Goal: Task Accomplishment & Management: Complete application form

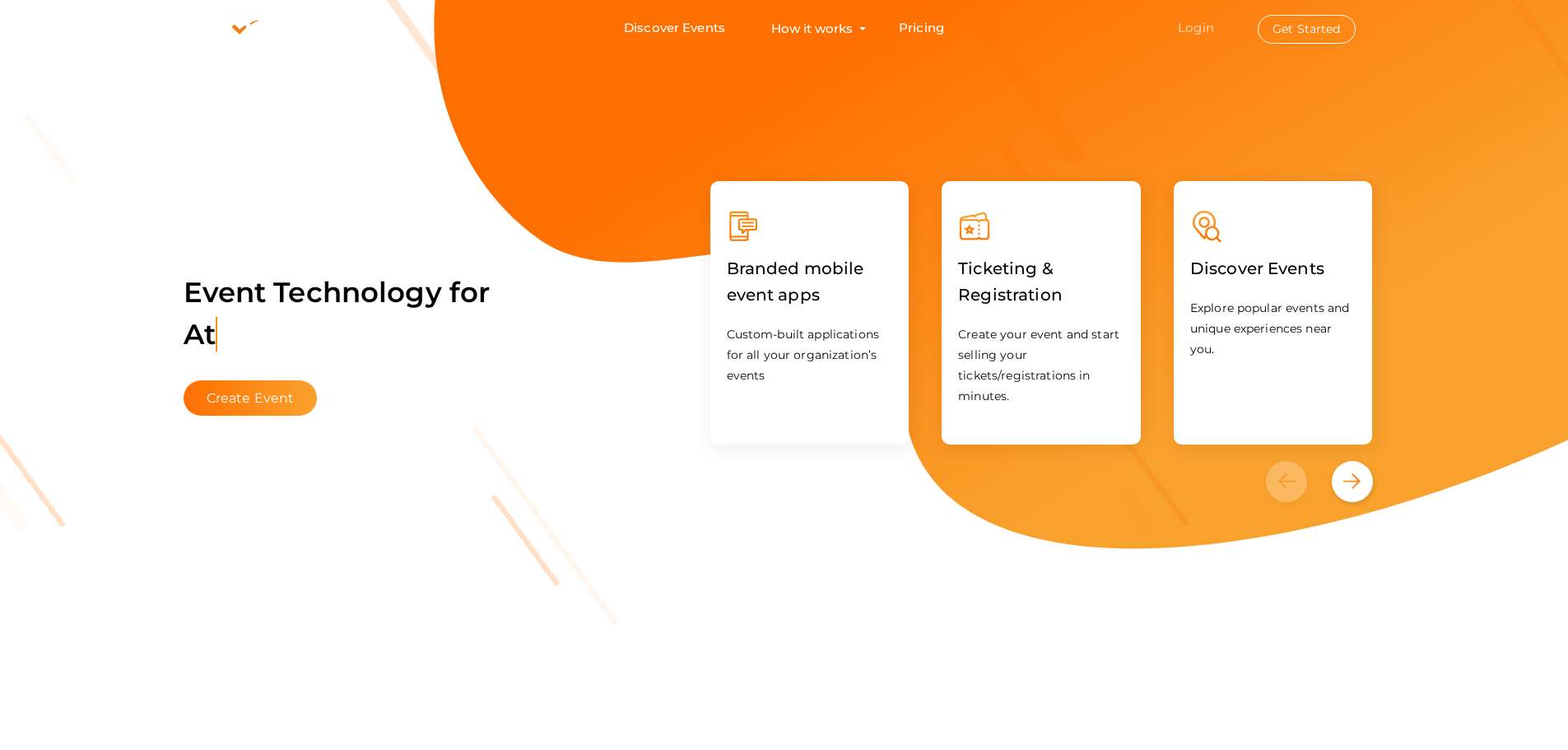
click at [1201, 32] on link "Login" at bounding box center [1196, 27] width 36 height 15
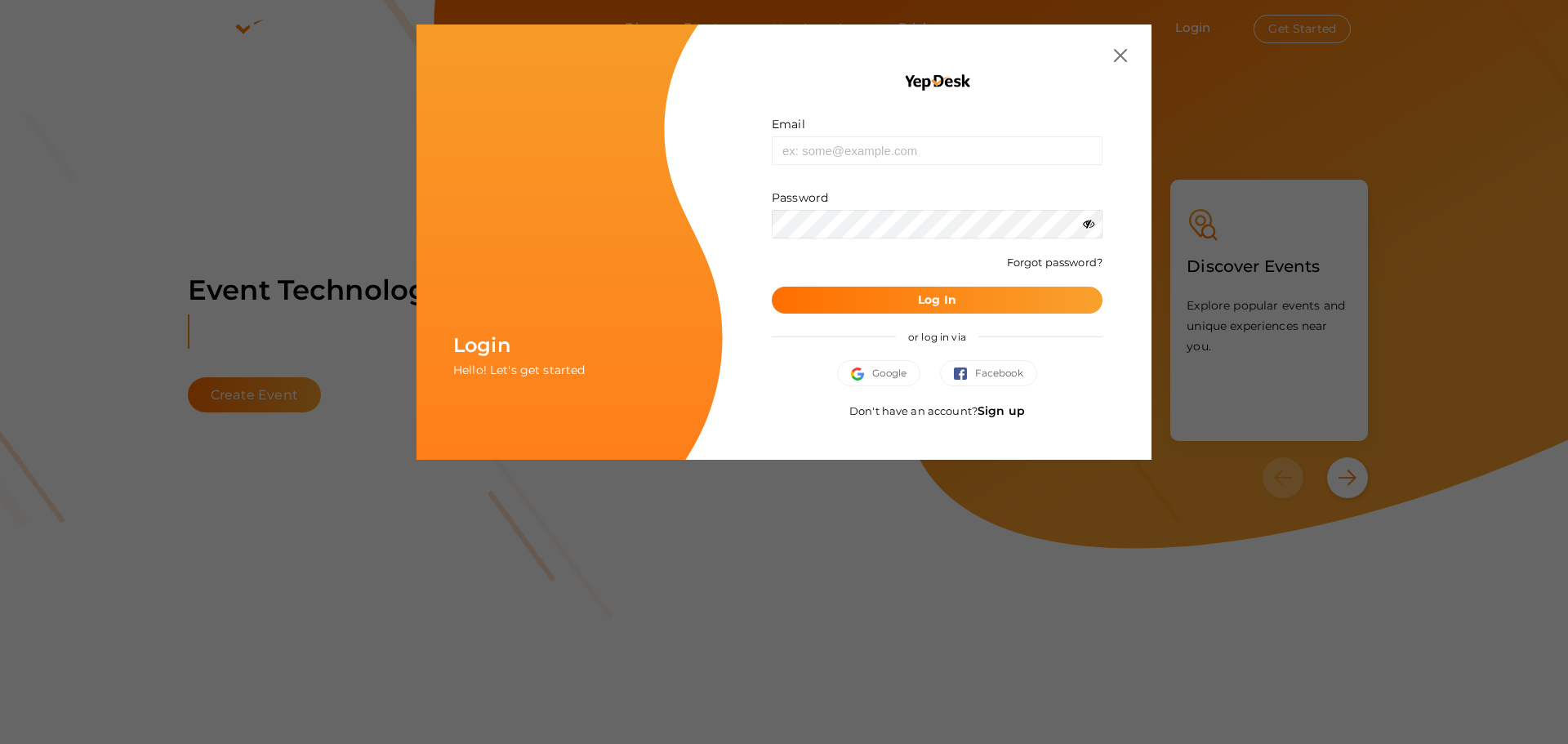
click at [1007, 407] on link "Sign up" at bounding box center [1002, 410] width 47 height 14
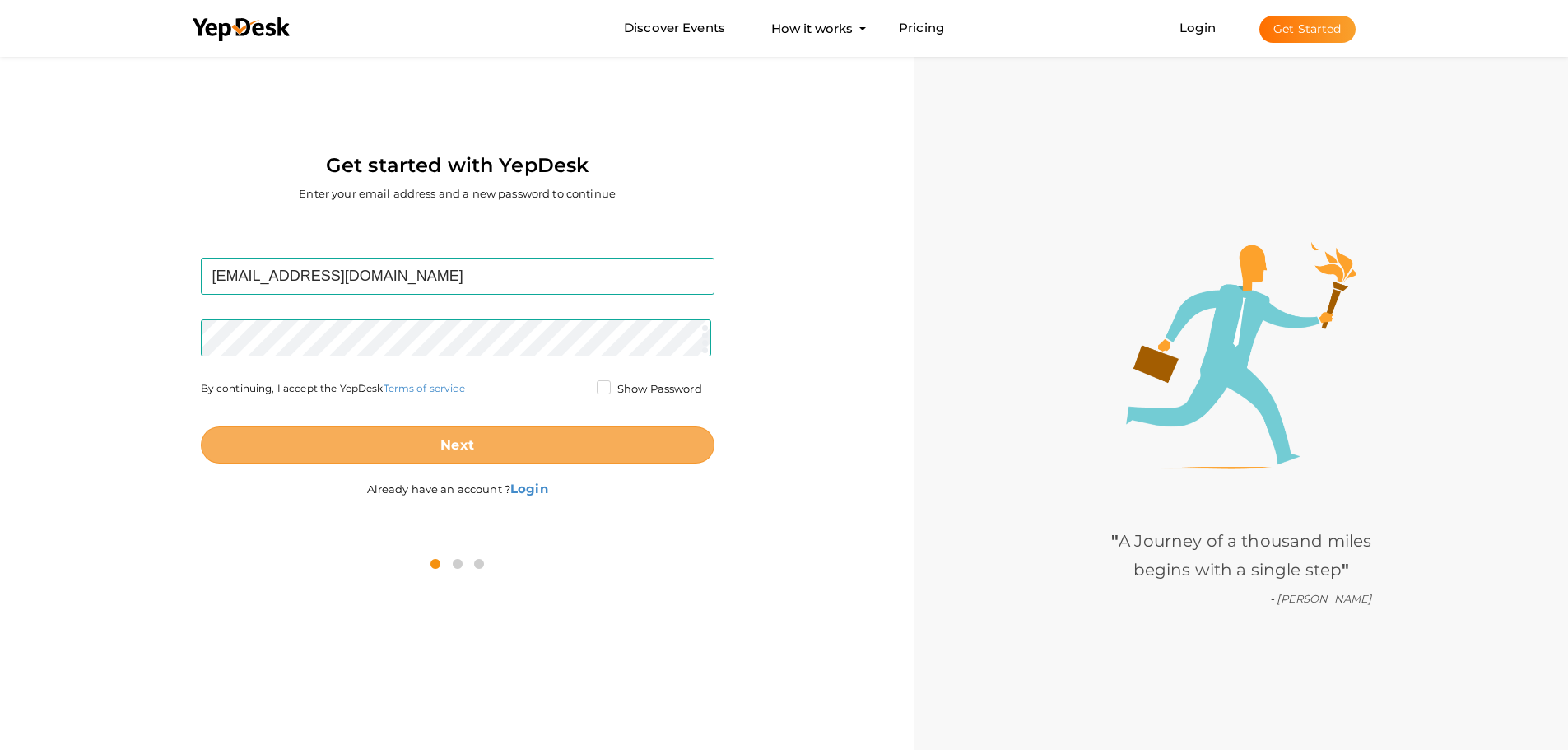
click at [503, 449] on button "Next" at bounding box center [458, 445] width 514 height 37
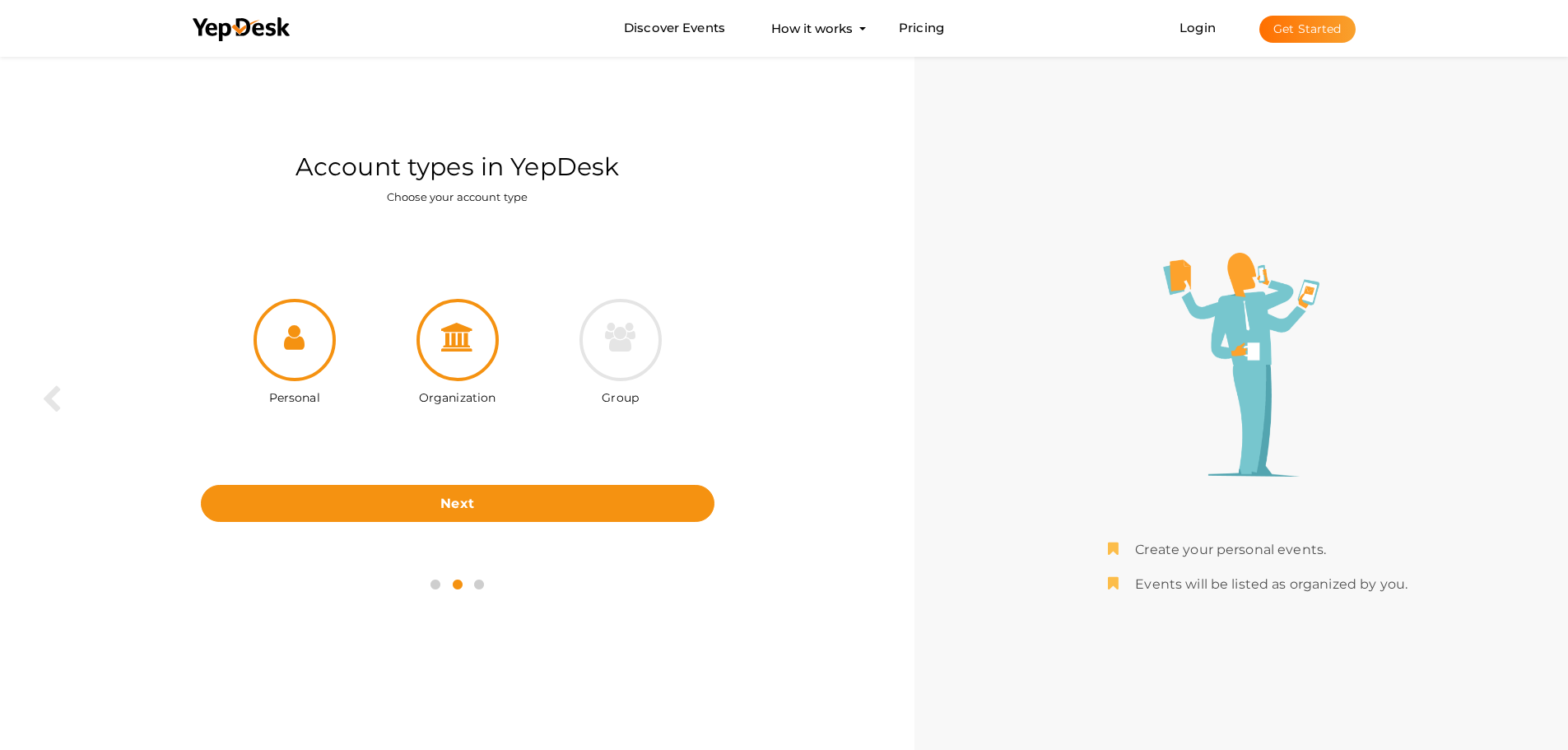
click at [464, 343] on icon at bounding box center [458, 337] width 33 height 29
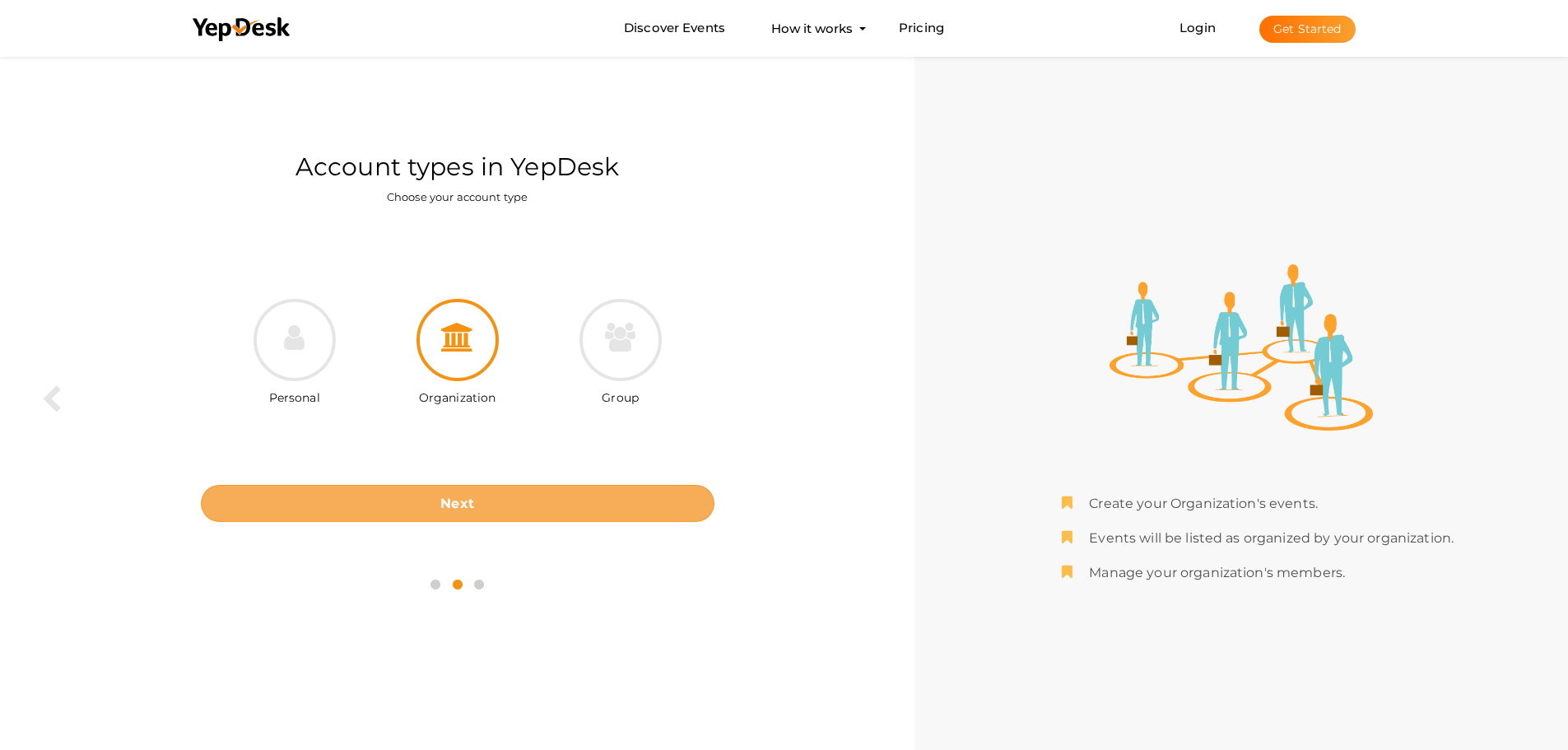
click at [520, 497] on button "Next" at bounding box center [458, 503] width 514 height 37
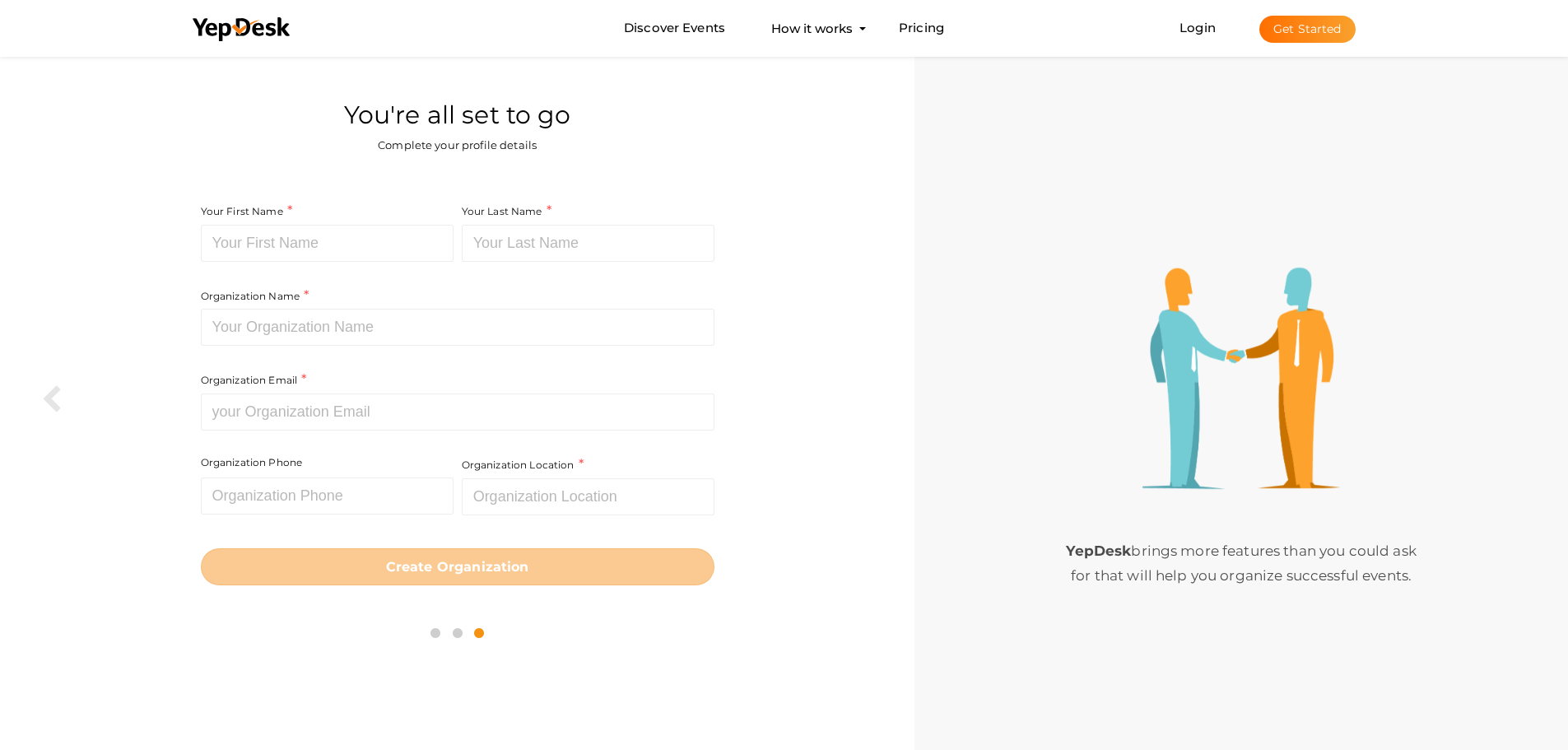
type input "Kastelitech"
type input "(Kastelitech)"
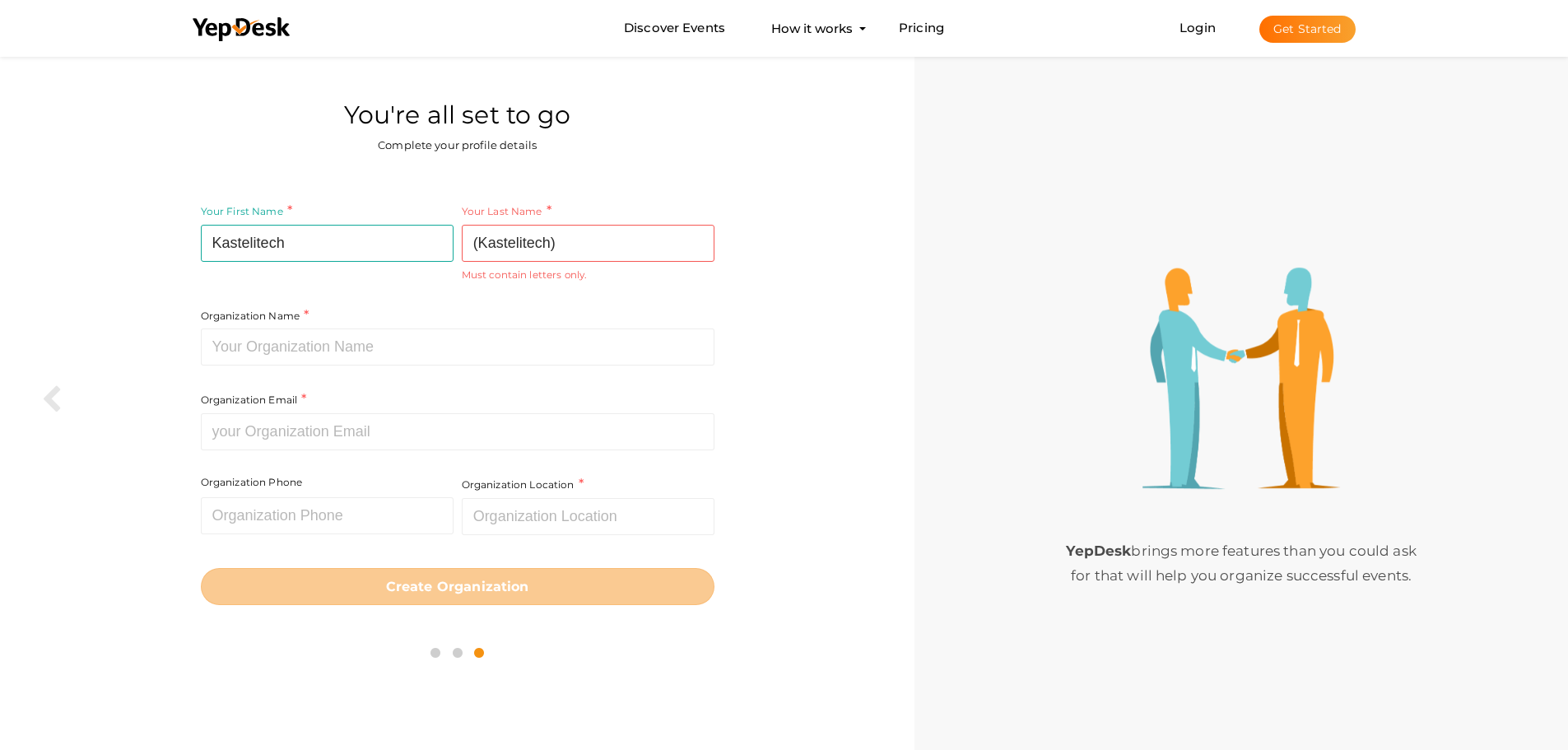
type input "[EMAIL_ADDRESS][DOMAIN_NAME]"
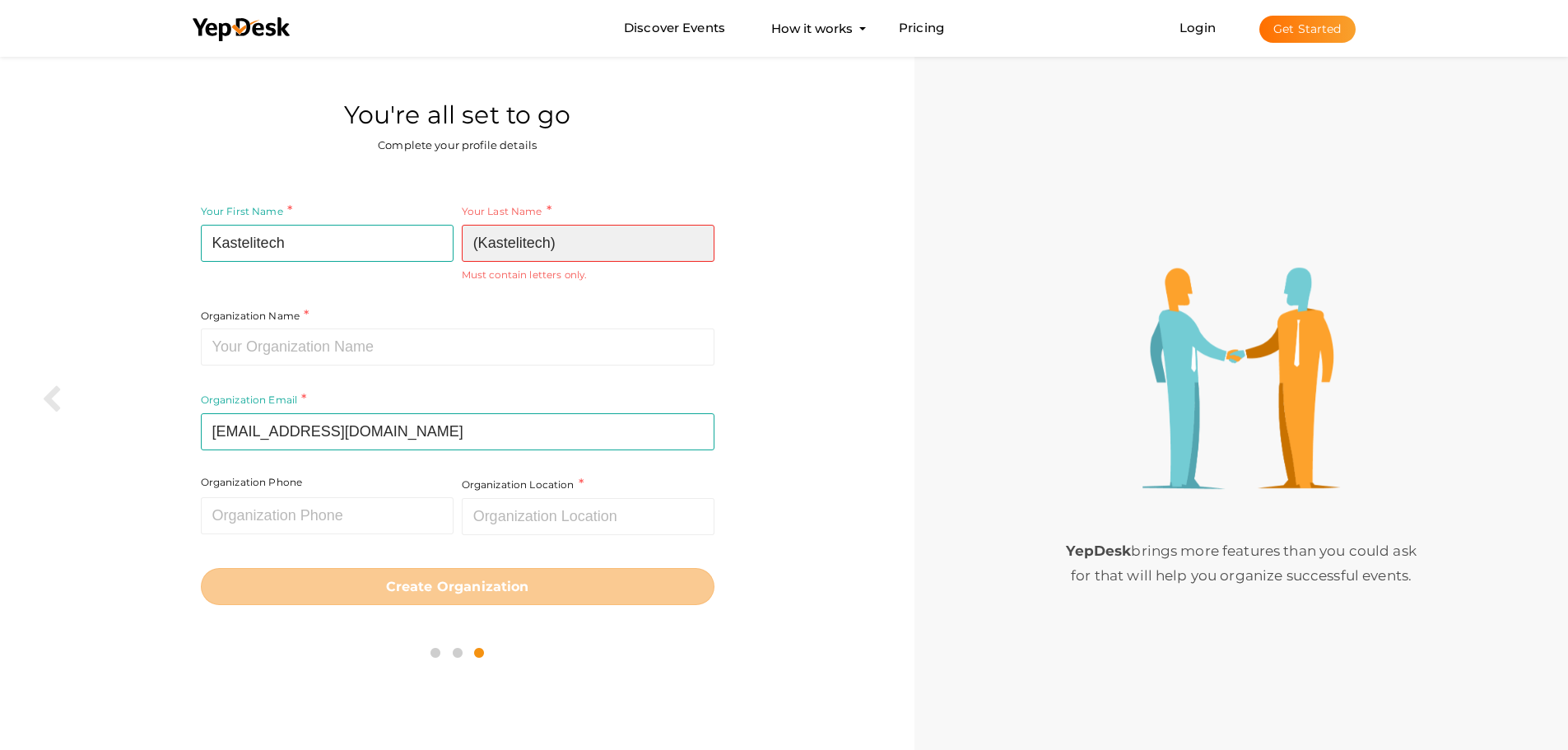
click at [588, 255] on input "(Kastelitech)" at bounding box center [588, 242] width 253 height 37
